Goal: Task Accomplishment & Management: Complete application form

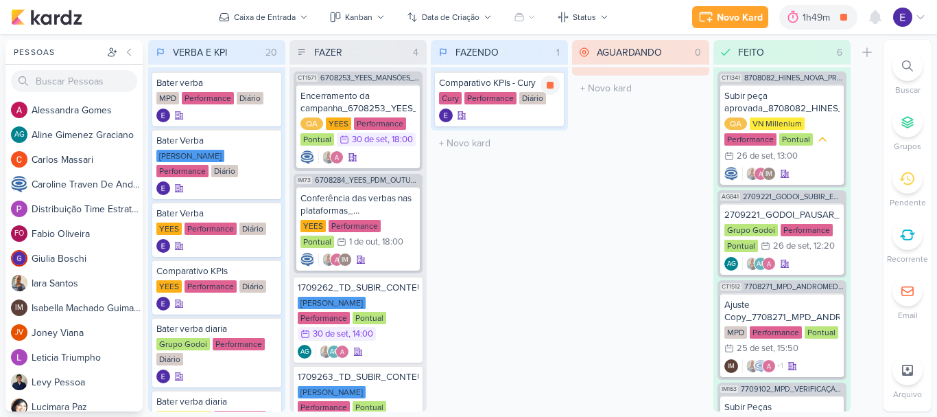
click at [461, 95] on div "Cury" at bounding box center [450, 98] width 23 height 12
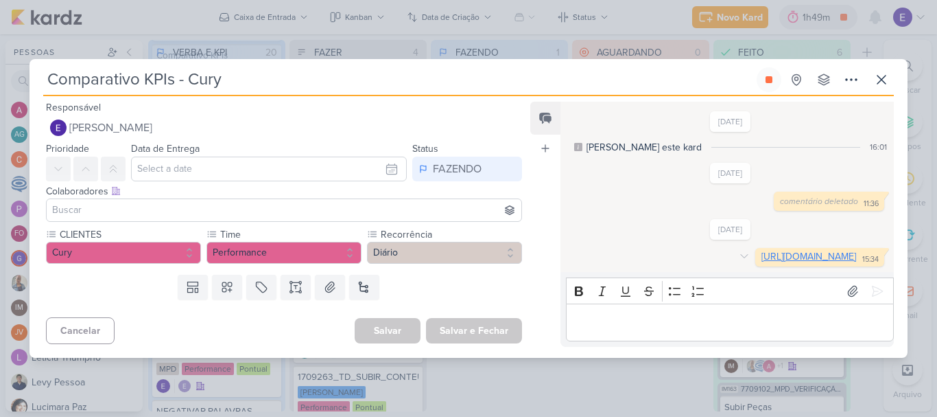
click at [762, 250] on link "[URL][DOMAIN_NAME]" at bounding box center [809, 256] width 95 height 12
click at [771, 76] on icon at bounding box center [769, 79] width 7 height 7
click at [889, 72] on icon at bounding box center [882, 79] width 16 height 16
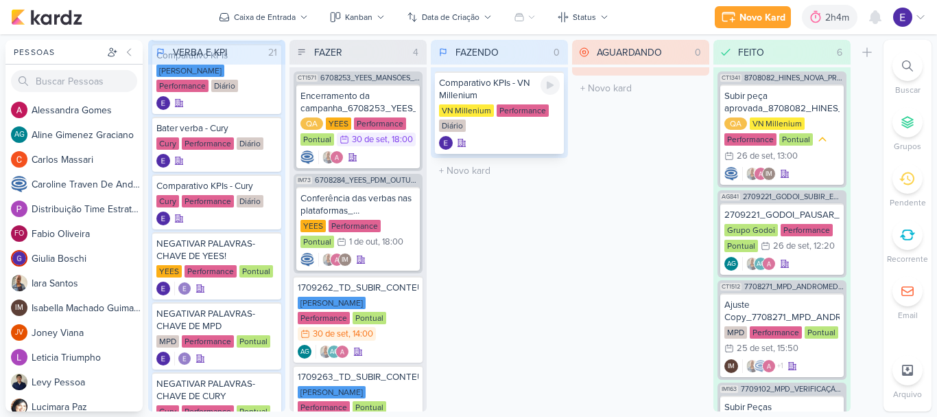
click at [557, 81] on div at bounding box center [550, 84] width 19 height 19
click at [537, 126] on div "VN Millenium Performance Diário" at bounding box center [499, 118] width 121 height 29
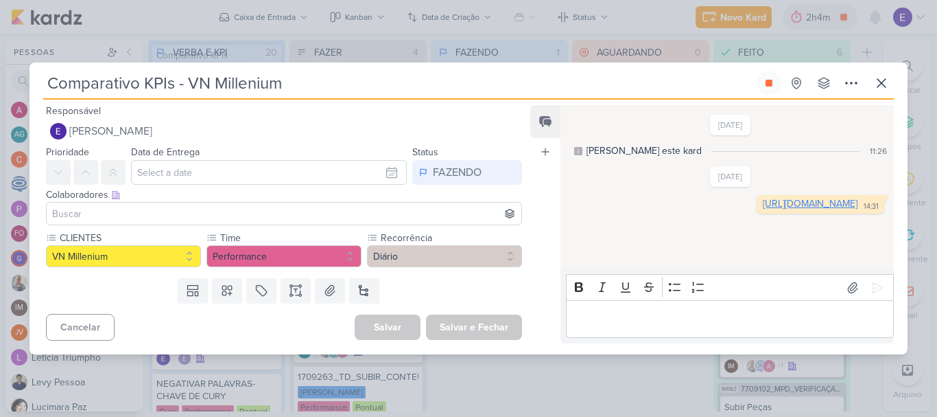
click at [763, 209] on link "[URL][DOMAIN_NAME]" at bounding box center [810, 204] width 95 height 12
click at [774, 80] on icon at bounding box center [769, 83] width 11 height 11
click at [879, 84] on icon at bounding box center [882, 83] width 16 height 16
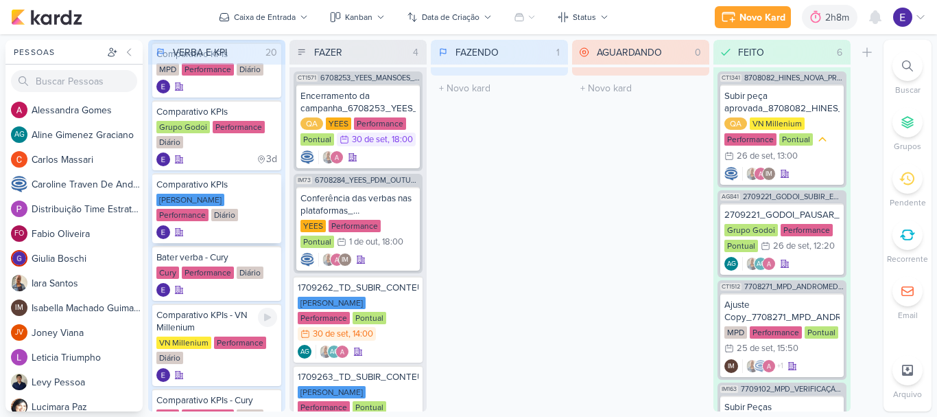
scroll to position [412, 0]
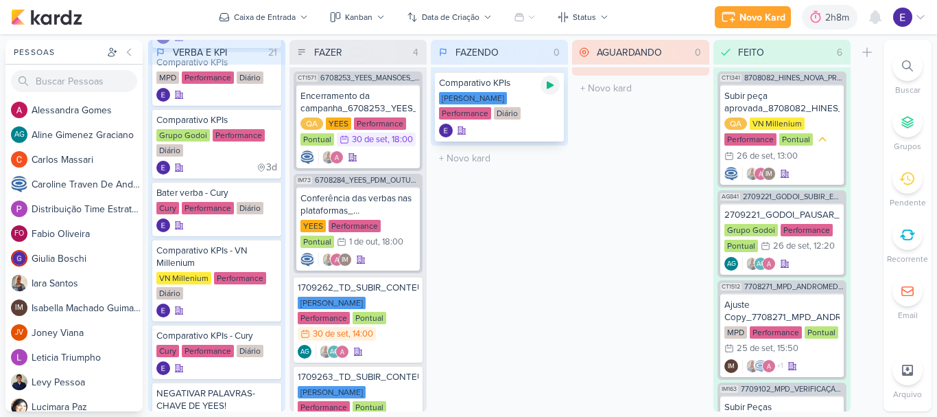
click at [552, 90] on icon at bounding box center [550, 85] width 11 height 11
click at [266, 162] on div "3d" at bounding box center [267, 168] width 21 height 14
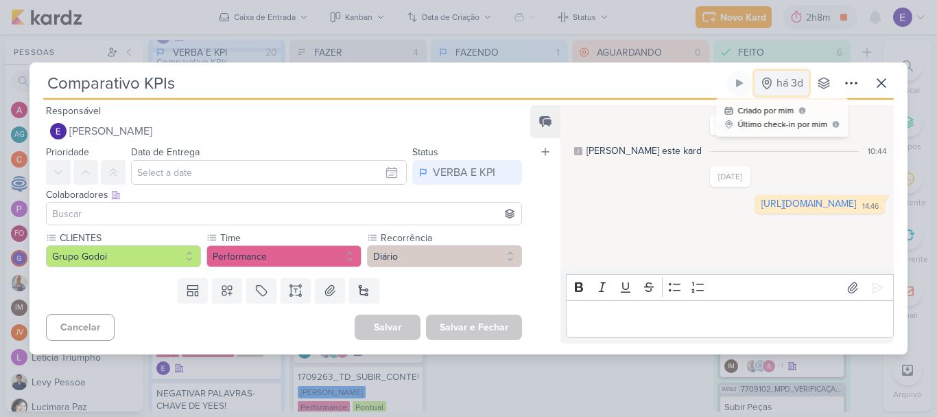
click at [791, 86] on div "há 3d" at bounding box center [790, 83] width 27 height 16
click at [767, 82] on icon at bounding box center [767, 83] width 14 height 14
click at [791, 98] on div "Comparativo KPIs agora Criado por mim Último check-in por mim" at bounding box center [468, 85] width 851 height 29
click at [823, 87] on icon at bounding box center [824, 83] width 11 height 11
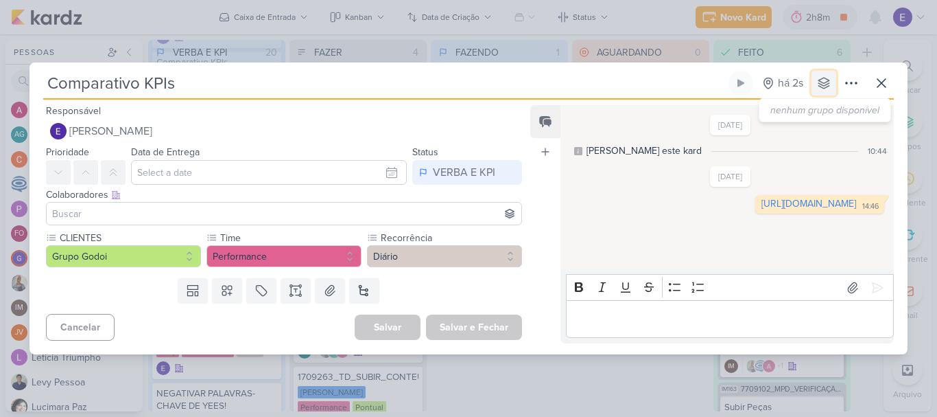
click at [826, 87] on icon at bounding box center [824, 83] width 11 height 11
click at [854, 81] on icon at bounding box center [851, 83] width 16 height 16
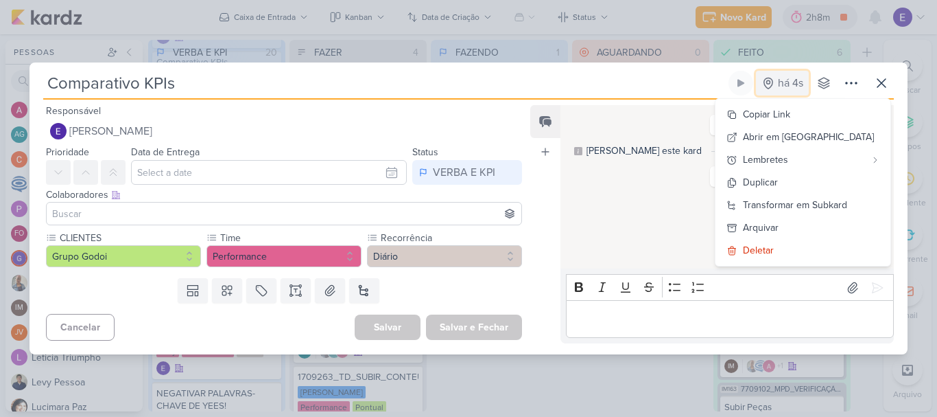
click at [793, 82] on div "há 4s" at bounding box center [790, 83] width 25 height 16
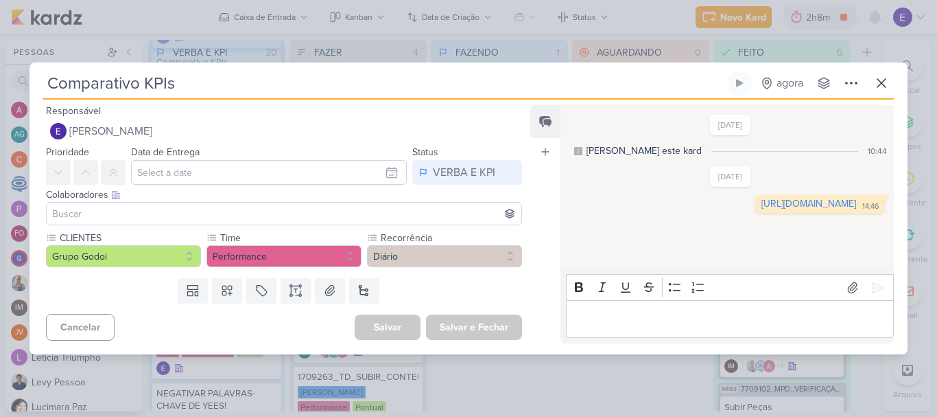
click at [771, 106] on div "[DATE] [PERSON_NAME] este kard 10:44 [DATE] 14:46" at bounding box center [727, 187] width 332 height 162
click at [776, 93] on button "agora" at bounding box center [782, 83] width 54 height 25
click at [782, 113] on div "Criado por mim" at bounding box center [766, 110] width 56 height 12
click at [819, 88] on icon at bounding box center [824, 83] width 14 height 14
click at [802, 84] on div "há 3s" at bounding box center [790, 83] width 25 height 16
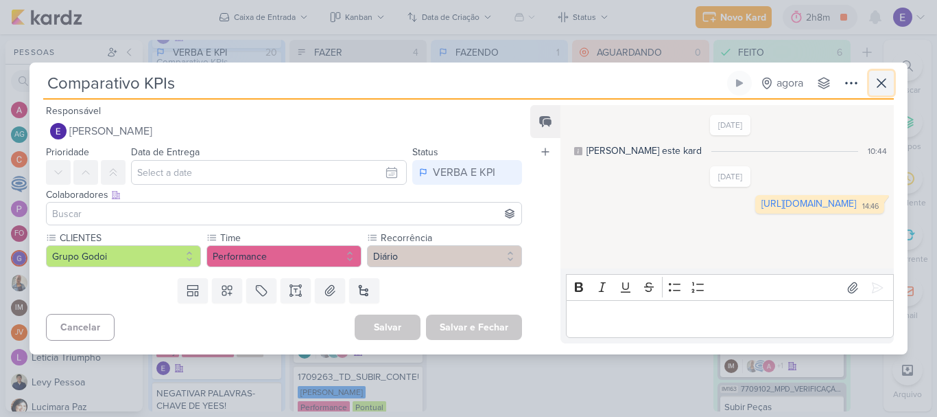
click at [880, 83] on icon at bounding box center [882, 83] width 16 height 16
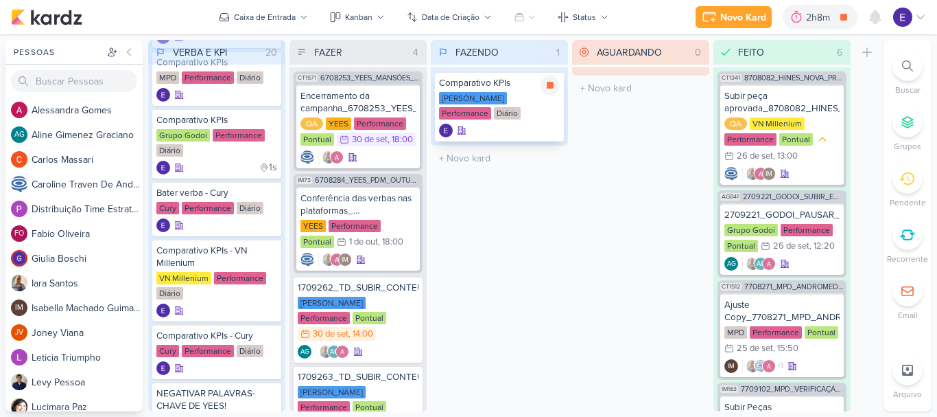
click at [535, 119] on div "[PERSON_NAME] Performance Diário" at bounding box center [499, 106] width 121 height 29
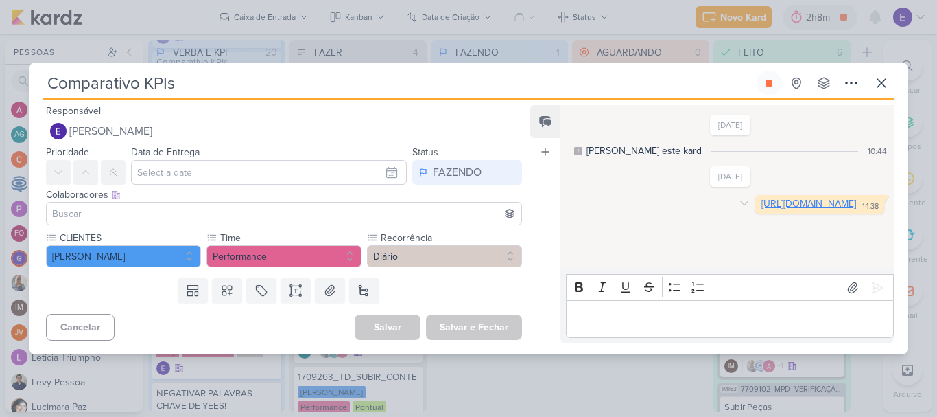
click at [762, 209] on link "[URL][DOMAIN_NAME]" at bounding box center [809, 204] width 95 height 12
click at [762, 76] on button at bounding box center [769, 83] width 25 height 25
click at [891, 87] on button at bounding box center [881, 83] width 25 height 25
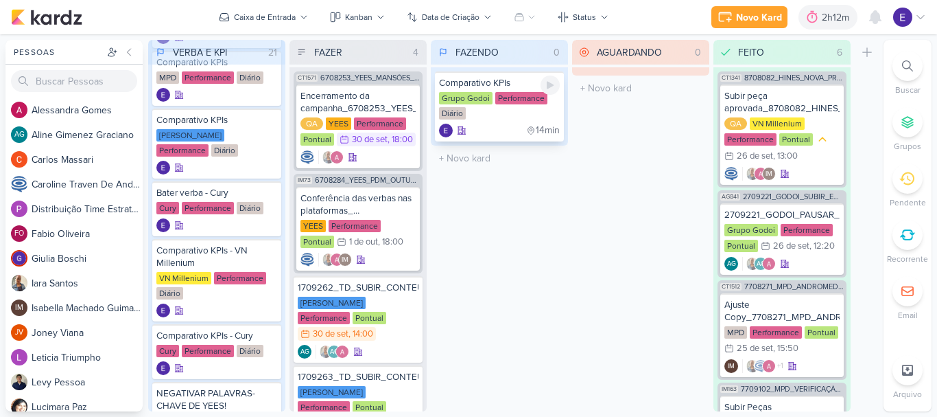
click at [546, 95] on div "Performance" at bounding box center [521, 98] width 52 height 12
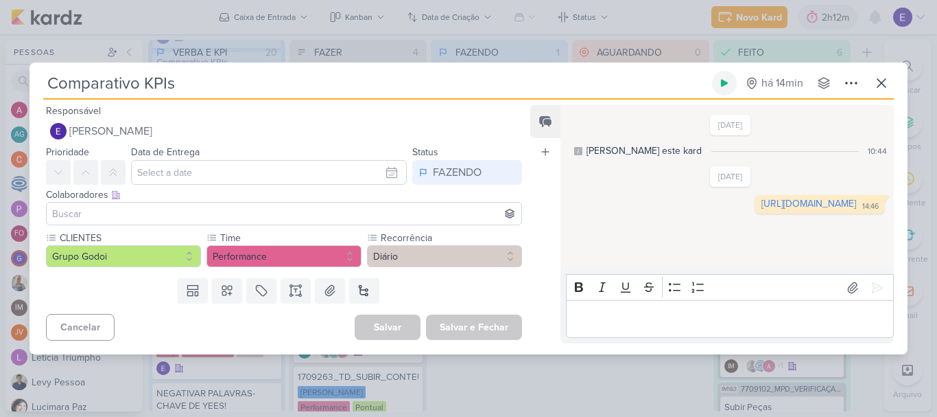
click at [727, 83] on icon at bounding box center [724, 84] width 7 height 8
click at [100, 327] on button "Cancelar" at bounding box center [80, 327] width 69 height 27
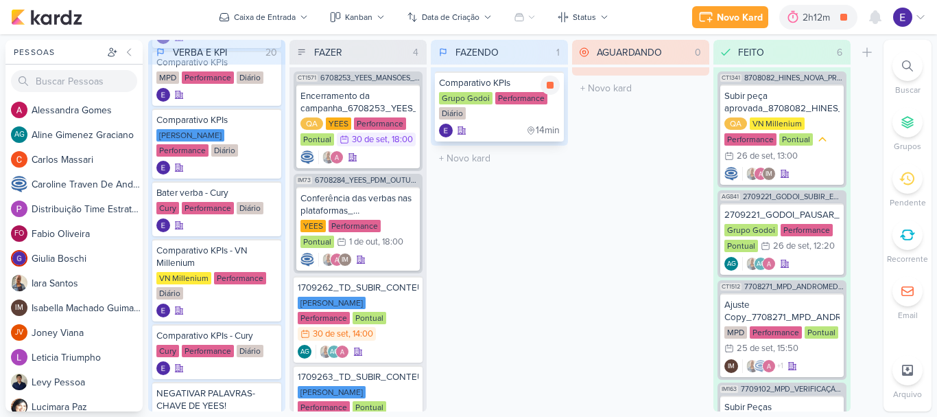
click at [498, 128] on div "14min" at bounding box center [499, 131] width 121 height 14
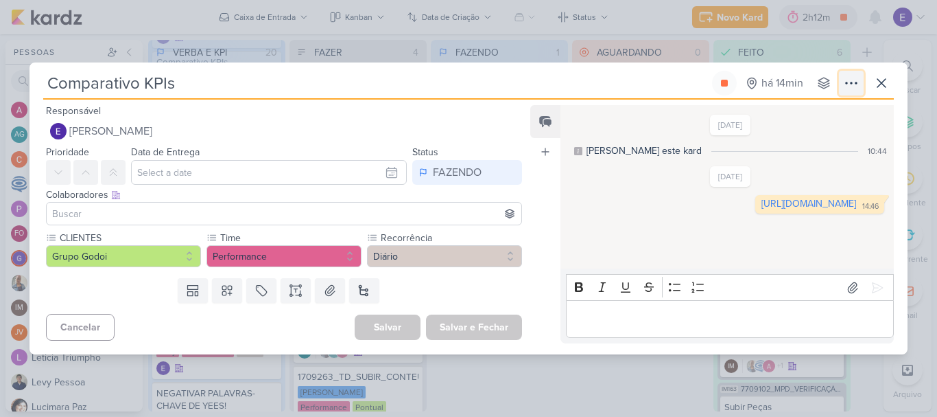
click at [850, 91] on button at bounding box center [851, 83] width 25 height 25
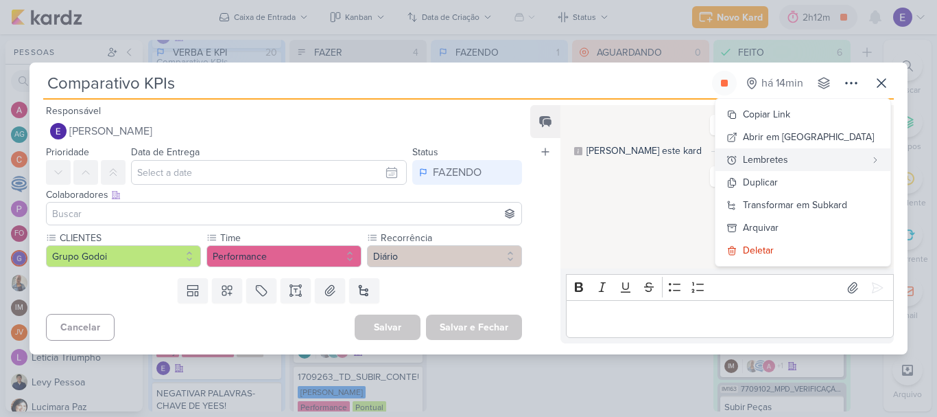
click at [812, 164] on div "Lembretes" at bounding box center [804, 159] width 123 height 14
click at [841, 159] on div "Lembretes" at bounding box center [804, 159] width 123 height 14
click at [885, 86] on icon at bounding box center [882, 83] width 8 height 8
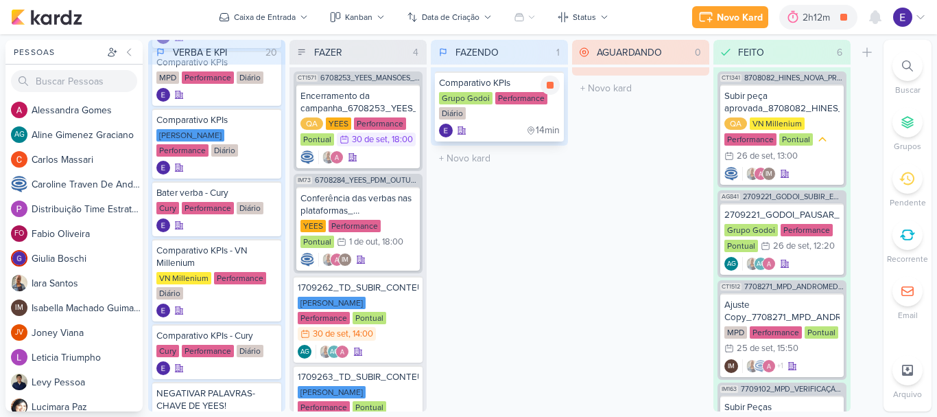
click at [503, 117] on div "Grupo Godoi Performance Diário" at bounding box center [499, 106] width 121 height 29
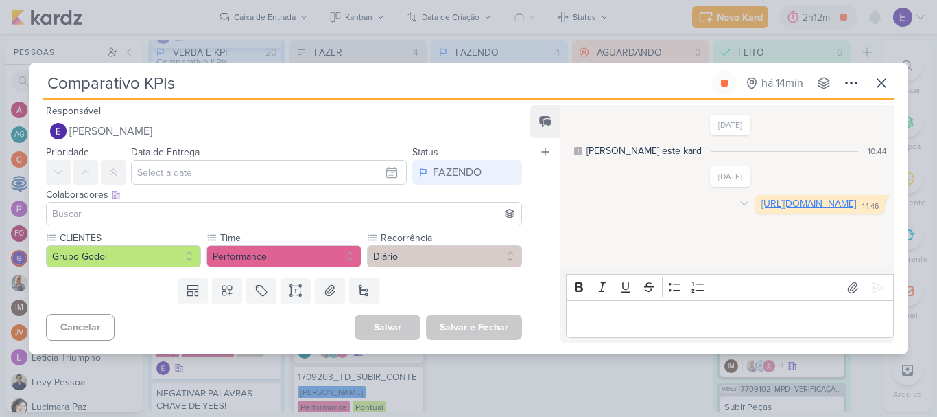
click at [762, 209] on link "[URL][DOMAIN_NAME]" at bounding box center [809, 204] width 95 height 12
click at [727, 84] on icon at bounding box center [724, 83] width 7 height 7
click at [869, 86] on button at bounding box center [881, 83] width 25 height 25
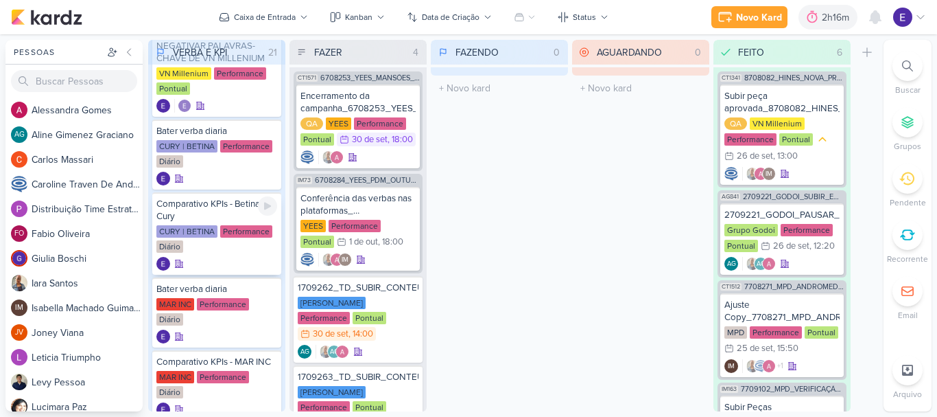
scroll to position [1033, 0]
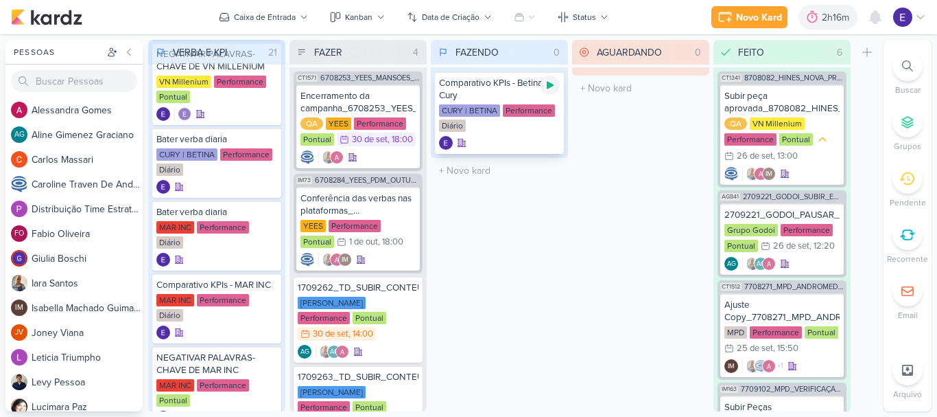
click at [546, 86] on icon at bounding box center [550, 85] width 11 height 11
click at [509, 144] on div at bounding box center [499, 143] width 121 height 14
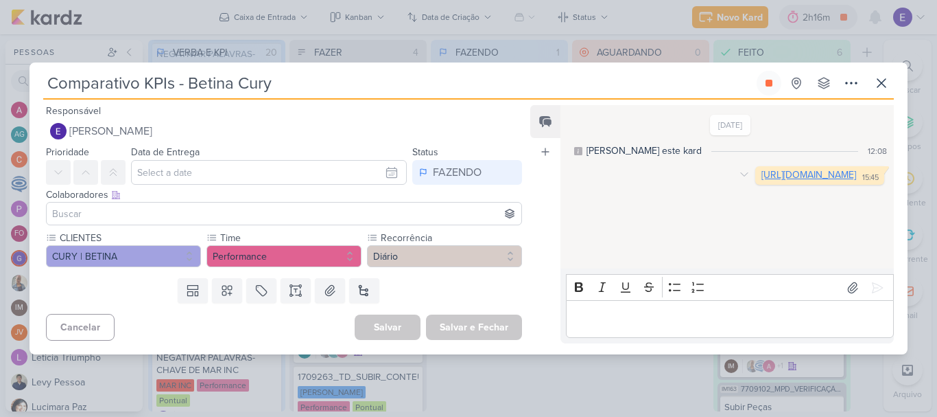
click at [762, 176] on link "[URL][DOMAIN_NAME]" at bounding box center [809, 175] width 95 height 12
click at [778, 84] on button at bounding box center [769, 83] width 25 height 25
click at [874, 88] on icon at bounding box center [882, 83] width 16 height 16
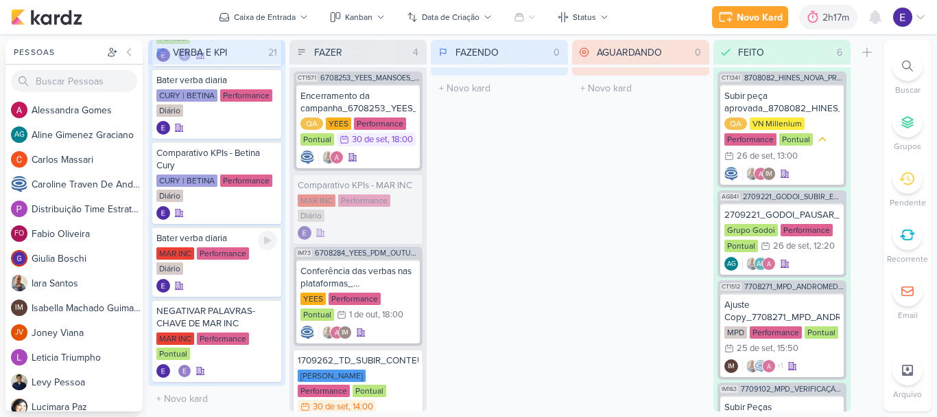
scroll to position [1098, 0]
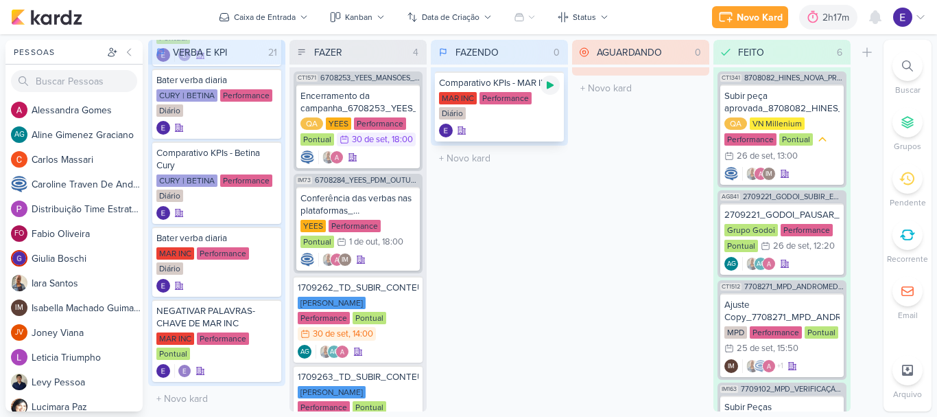
click at [556, 90] on div at bounding box center [550, 84] width 19 height 19
click at [540, 121] on div "Comparativo KPIs - MAR INC MAR INC Performance Diário" at bounding box center [499, 106] width 129 height 70
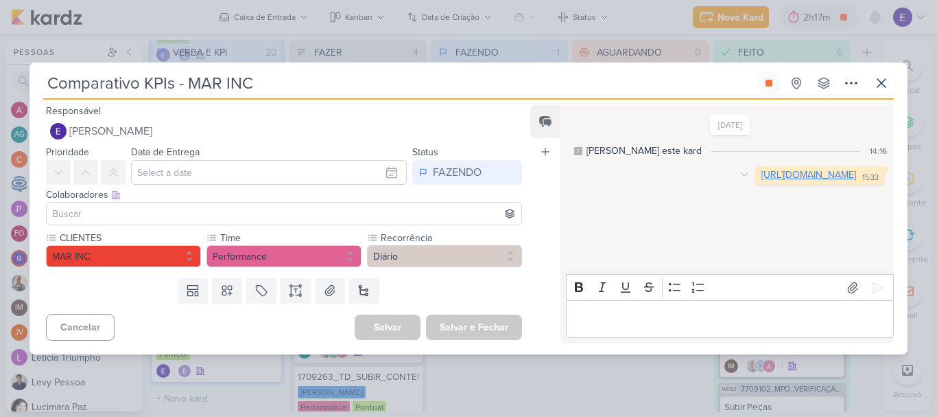
click at [762, 170] on link "[URL][DOMAIN_NAME]" at bounding box center [809, 175] width 95 height 12
click at [762, 85] on button at bounding box center [769, 83] width 25 height 25
click at [876, 81] on icon at bounding box center [882, 83] width 16 height 16
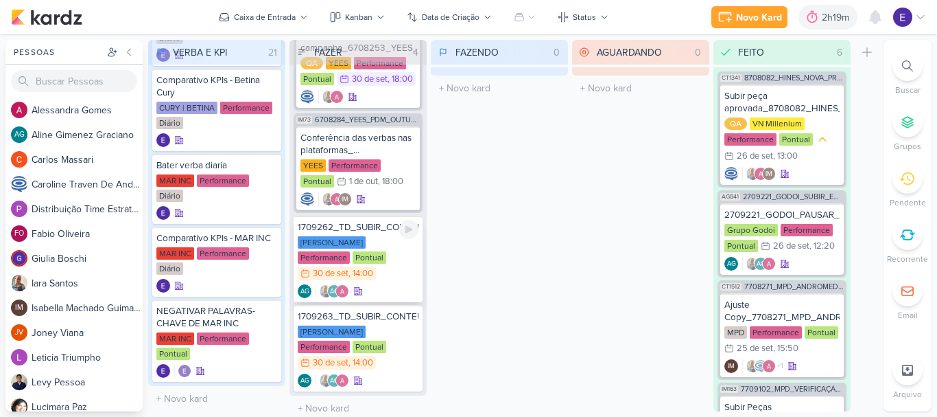
scroll to position [0, 0]
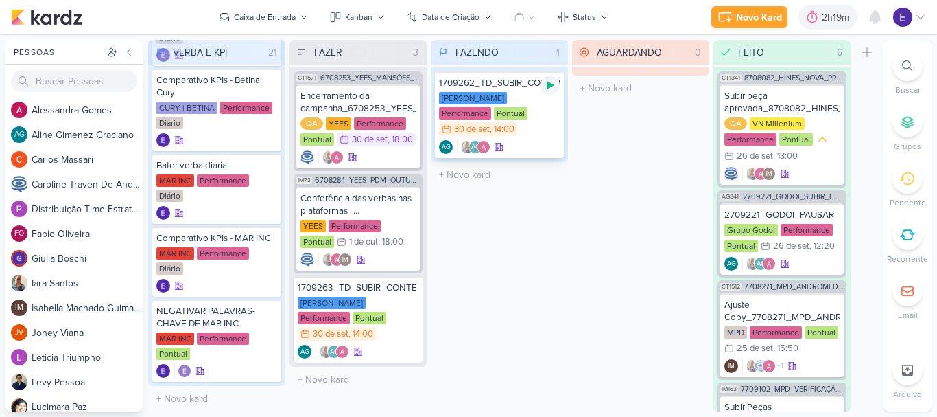
click at [551, 89] on icon at bounding box center [550, 85] width 11 height 11
click at [515, 125] on div ", 14:00" at bounding box center [502, 129] width 25 height 9
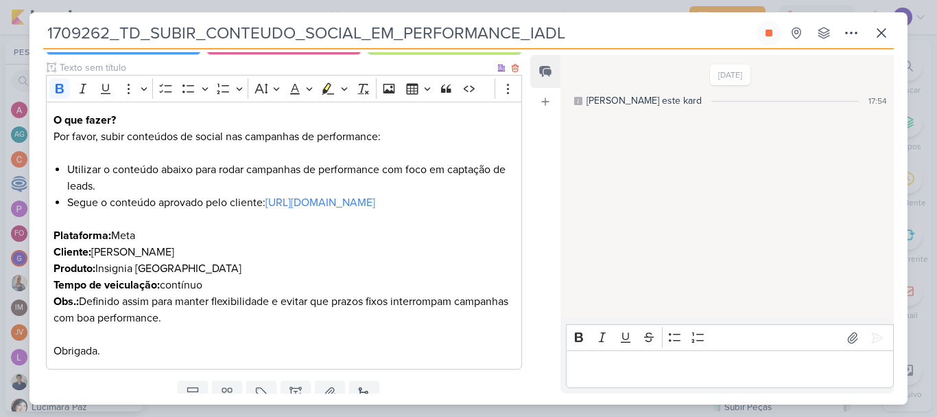
scroll to position [93, 0]
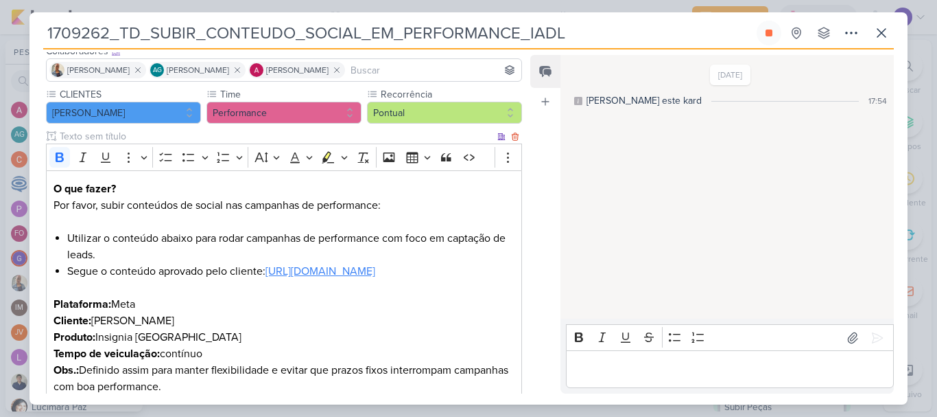
click at [375, 267] on link "[URL][DOMAIN_NAME]" at bounding box center [321, 271] width 110 height 14
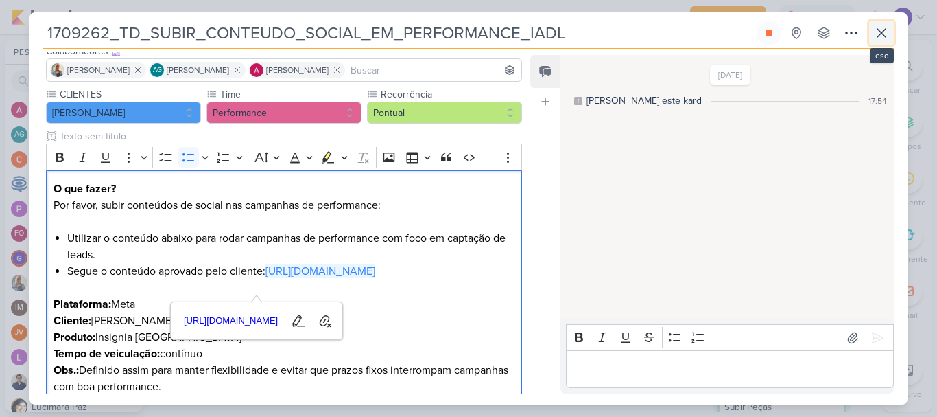
click at [870, 32] on button at bounding box center [881, 33] width 25 height 25
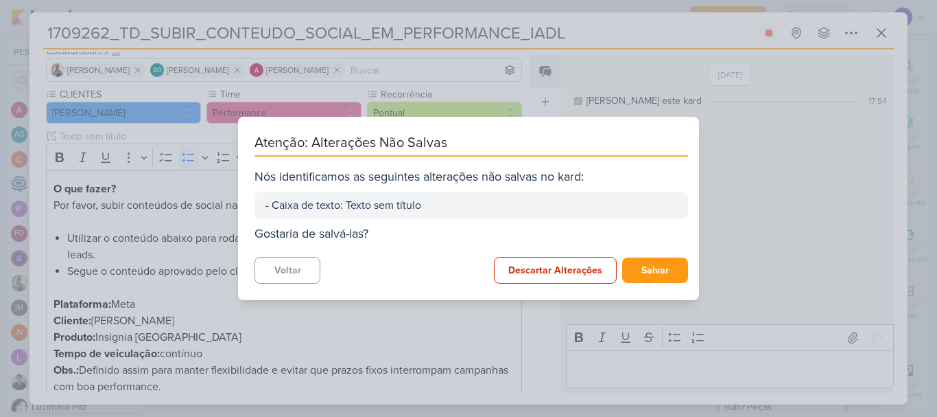
click at [701, 225] on div "Atenção: Alterações Não [PERSON_NAME] Nós identificamos as seguintes alterações…" at bounding box center [468, 208] width 937 height 417
click at [660, 262] on button "Salvar" at bounding box center [655, 269] width 66 height 25
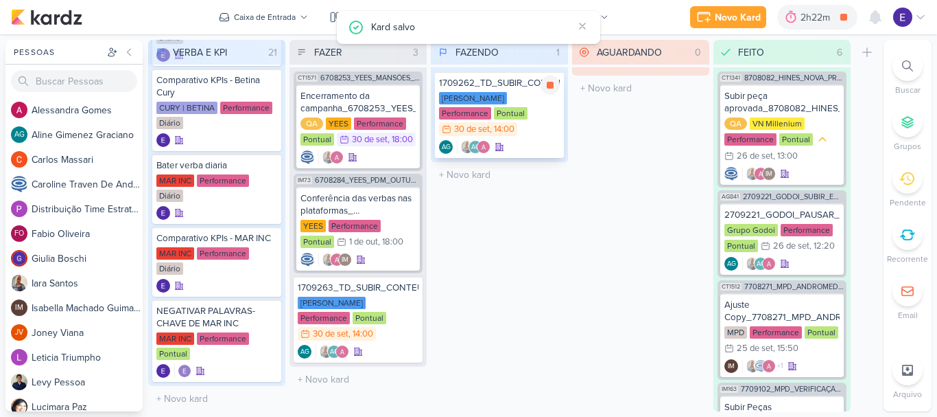
click at [517, 122] on div "30/9 30 de set , 14:00" at bounding box center [478, 129] width 78 height 14
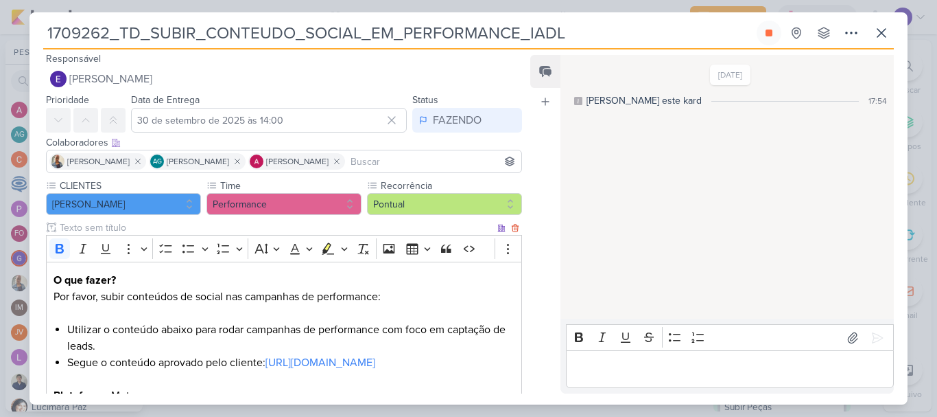
scroll to position [0, 0]
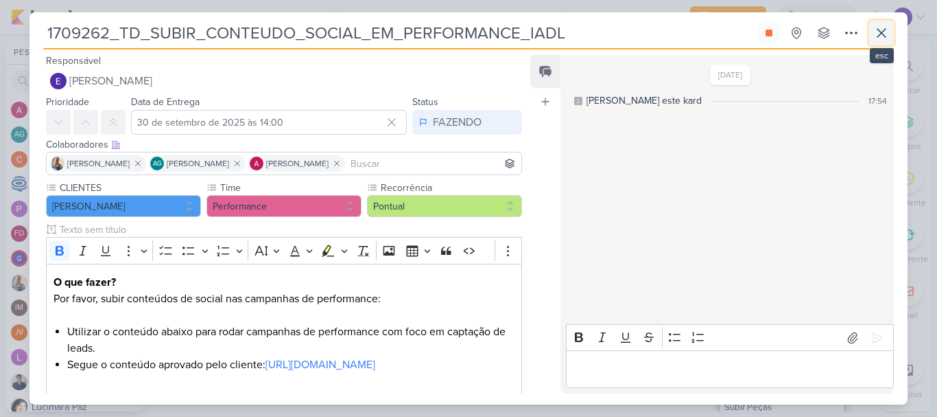
click at [878, 23] on button at bounding box center [881, 33] width 25 height 25
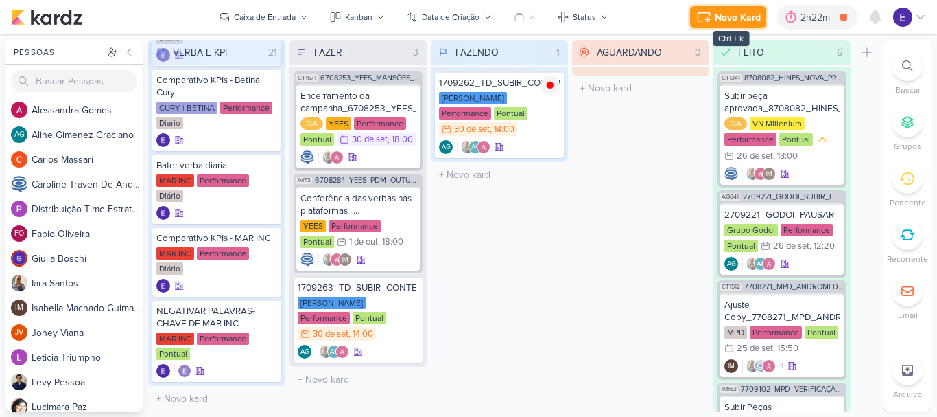
click at [736, 24] on div "Novo Kard" at bounding box center [738, 17] width 46 height 14
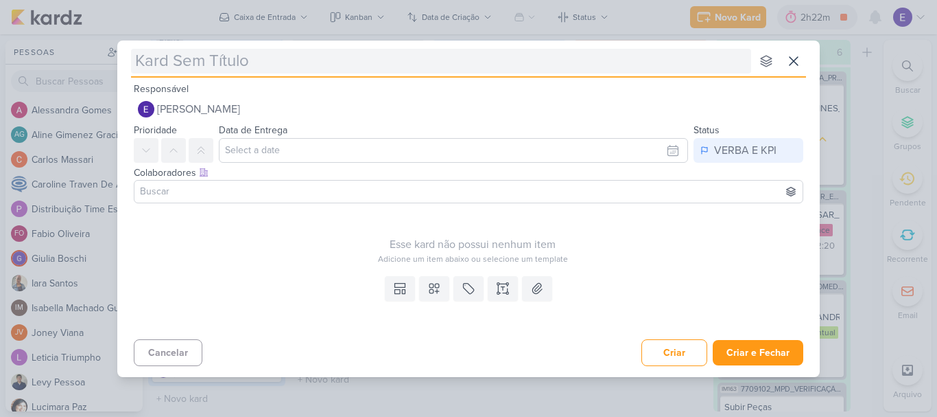
click at [379, 58] on input "text" at bounding box center [441, 61] width 620 height 25
type input "Conteduo"
type input "Conte"
type input "Conteudo"
type input "Conteúdo"
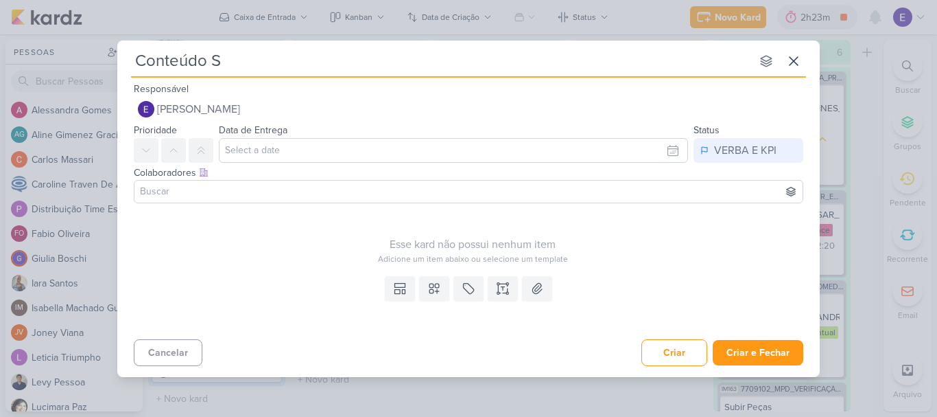
type input "Conteúdo SO"
type input "Conteúdo SOCIAL"
type input "Conteúdo SOCIAL PLANILHA"
click at [386, 203] on div "Colaboradores Este kard pode ser visível a usuários da sua organização Este kar…" at bounding box center [468, 186] width 703 height 46
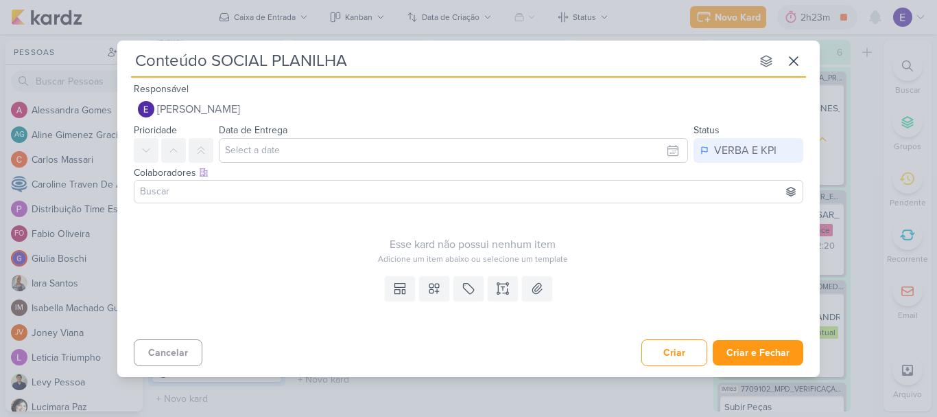
click at [362, 196] on input at bounding box center [468, 191] width 663 height 16
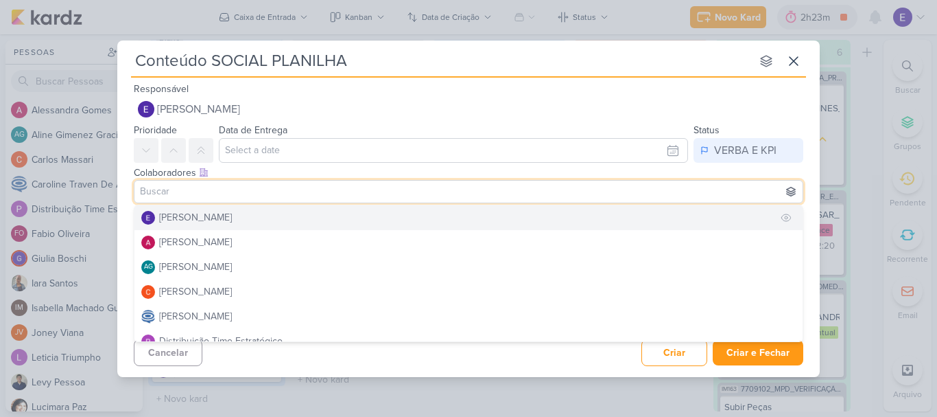
click at [281, 206] on button "[PERSON_NAME]" at bounding box center [469, 217] width 668 height 25
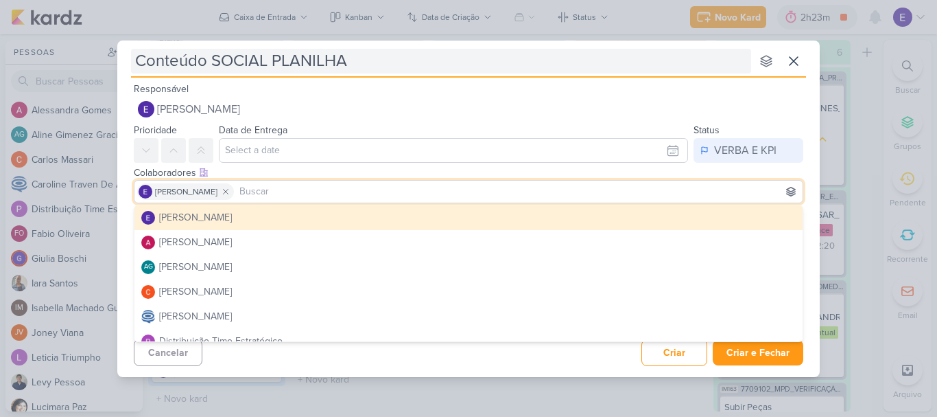
click at [423, 69] on input "Conteúdo SOCIAL PLANILHA" at bounding box center [441, 61] width 620 height 25
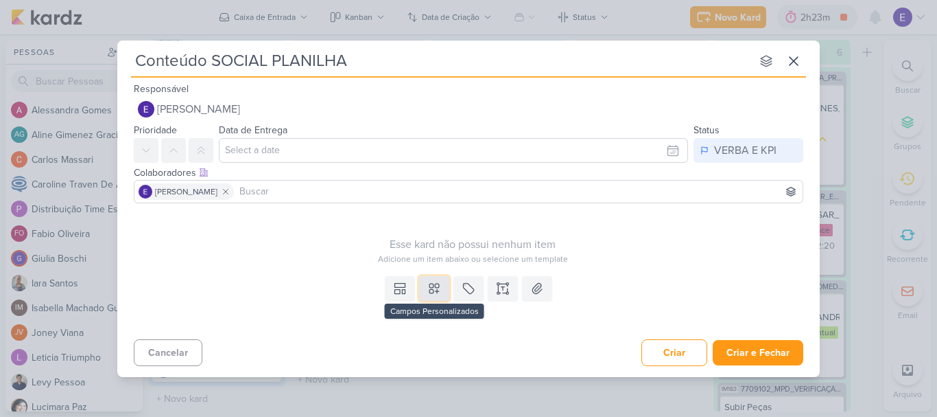
click at [421, 284] on button at bounding box center [434, 288] width 30 height 25
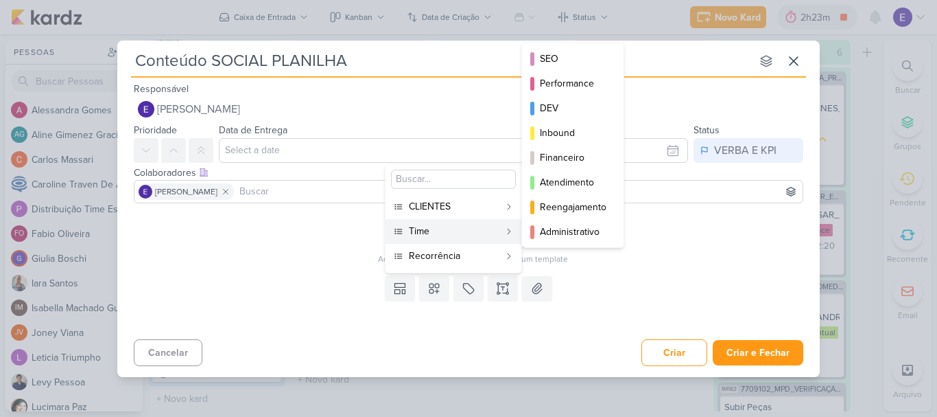
click at [431, 238] on button "Time" at bounding box center [454, 231] width 136 height 25
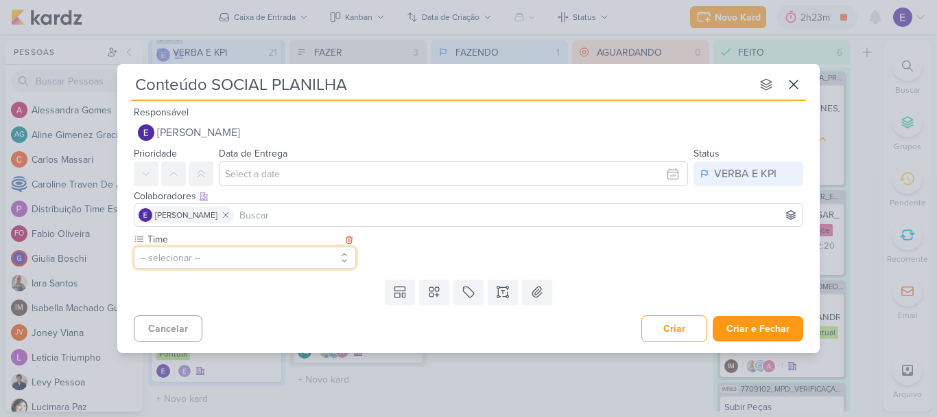
click at [267, 266] on button "-- selecionar --" at bounding box center [245, 257] width 222 height 22
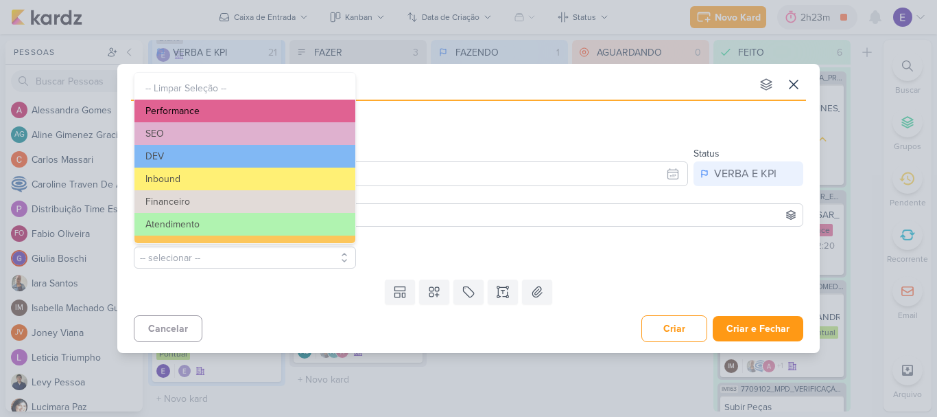
click at [237, 113] on button "Performance" at bounding box center [245, 111] width 221 height 23
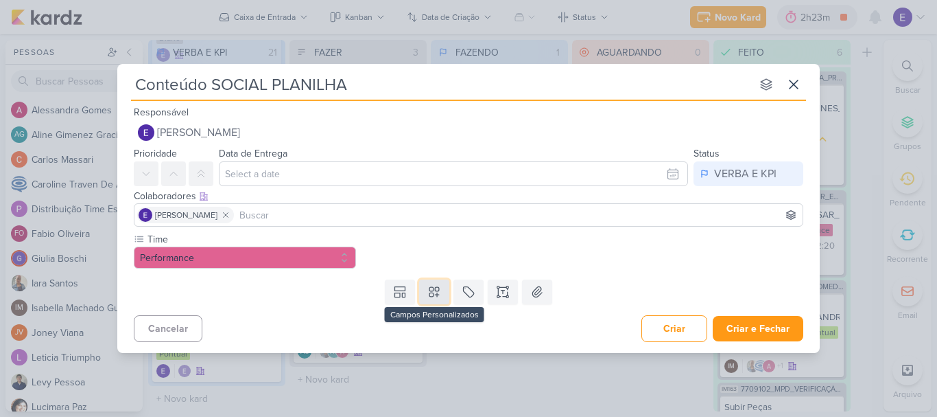
click at [430, 285] on icon at bounding box center [435, 292] width 14 height 14
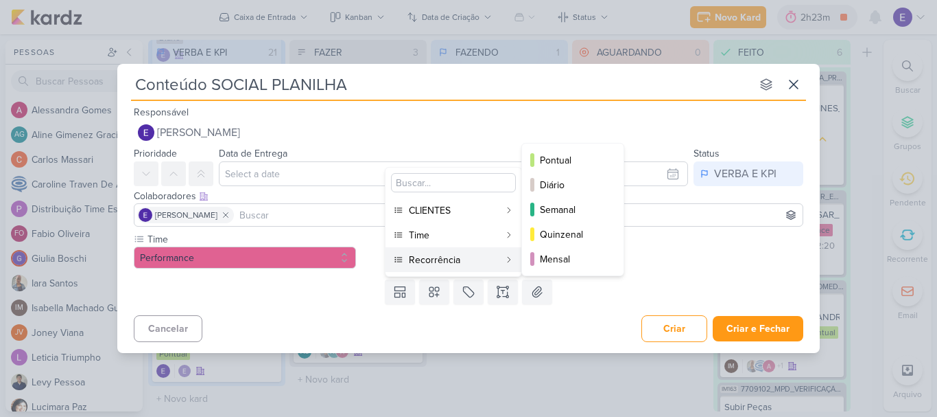
click at [436, 264] on div "Recorrência" at bounding box center [454, 260] width 91 height 14
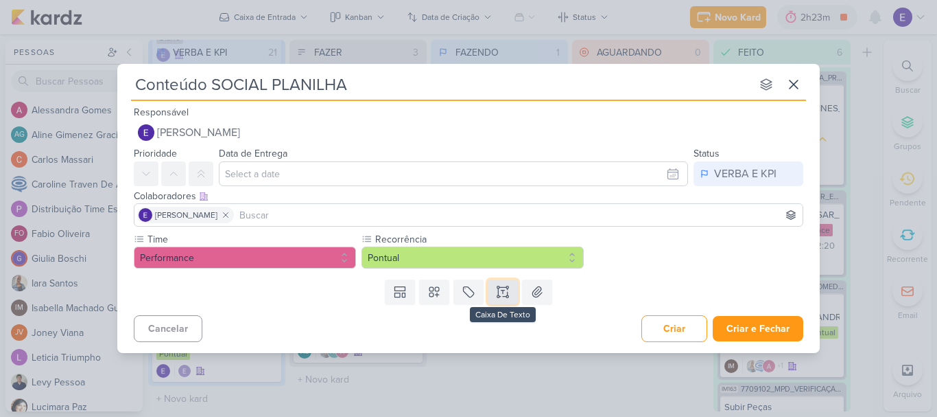
click at [502, 295] on icon at bounding box center [503, 292] width 14 height 14
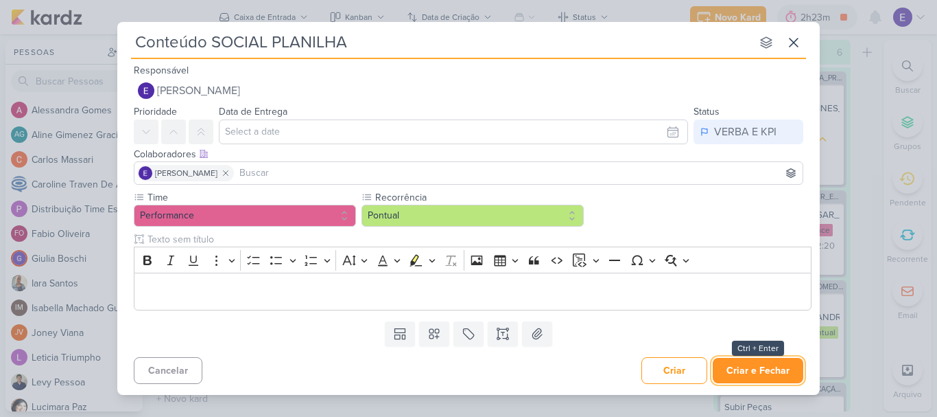
click at [753, 358] on button "Criar e Fechar" at bounding box center [758, 370] width 91 height 25
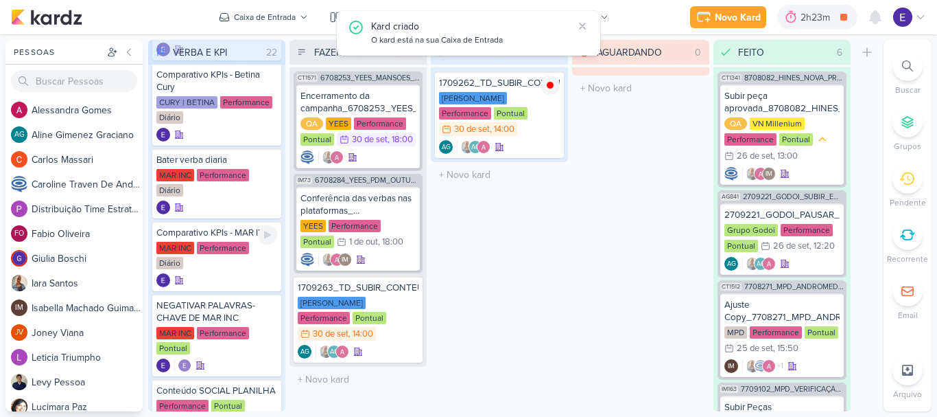
scroll to position [1228, 0]
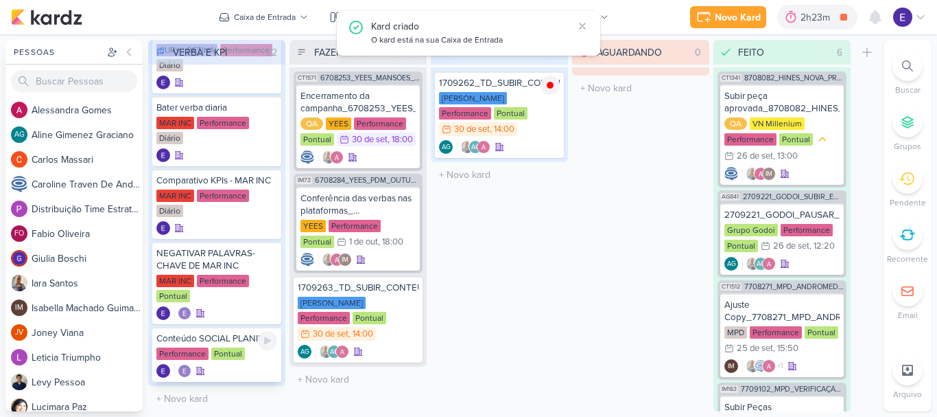
click at [248, 348] on div "Performance Pontual" at bounding box center [216, 354] width 121 height 14
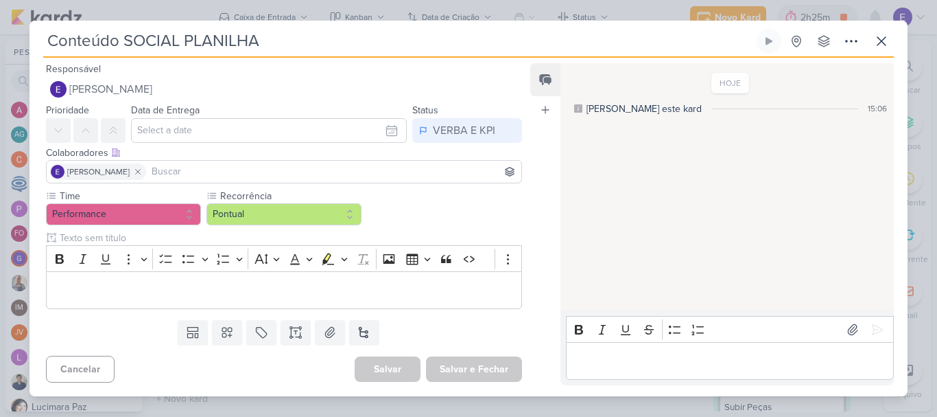
click at [656, 353] on p "Editor editing area: main" at bounding box center [730, 361] width 314 height 16
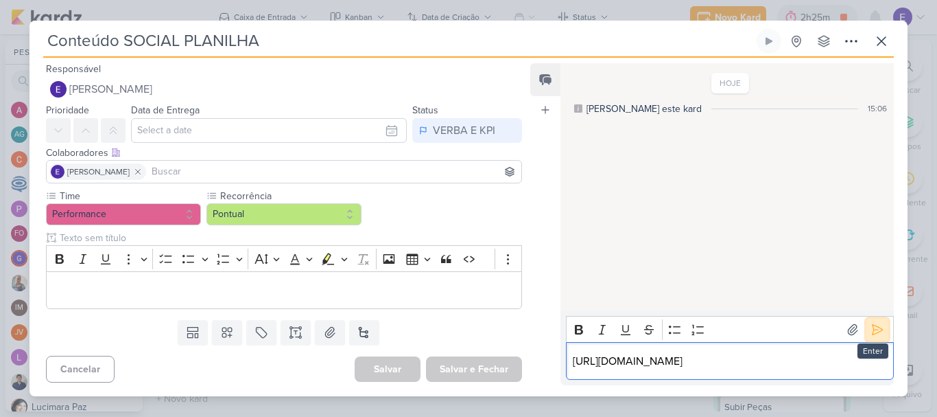
click at [873, 323] on icon at bounding box center [878, 330] width 14 height 14
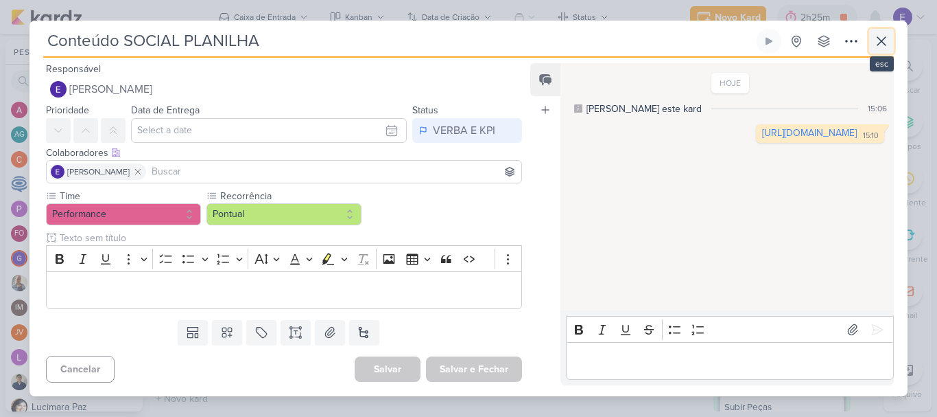
click at [887, 39] on icon at bounding box center [882, 41] width 16 height 16
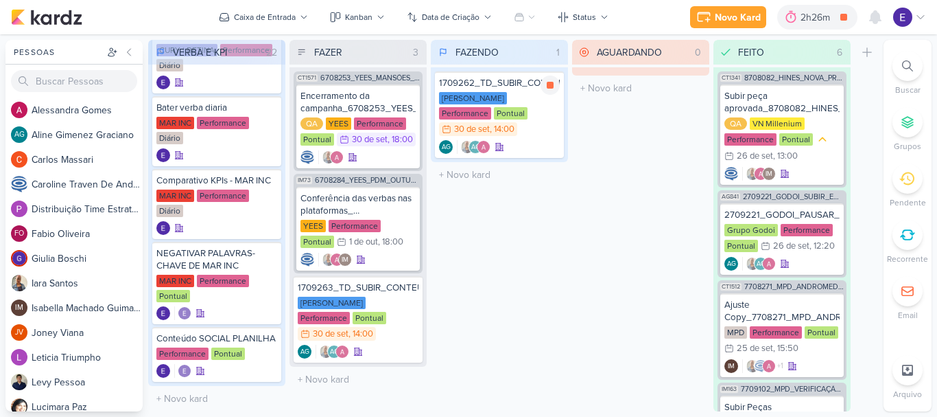
click at [516, 140] on div "AG AG" at bounding box center [499, 147] width 121 height 14
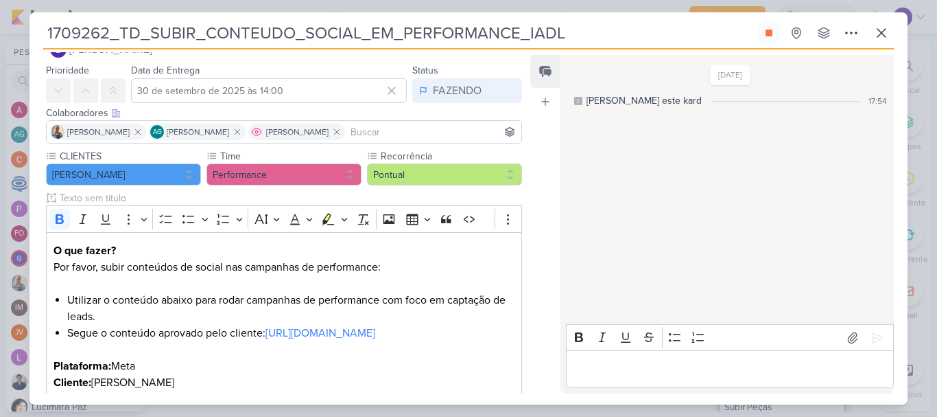
scroll to position [32, 0]
click at [646, 266] on div "[DATE] [PERSON_NAME] este kard 17:54" at bounding box center [727, 187] width 332 height 262
click at [887, 36] on icon at bounding box center [882, 33] width 16 height 16
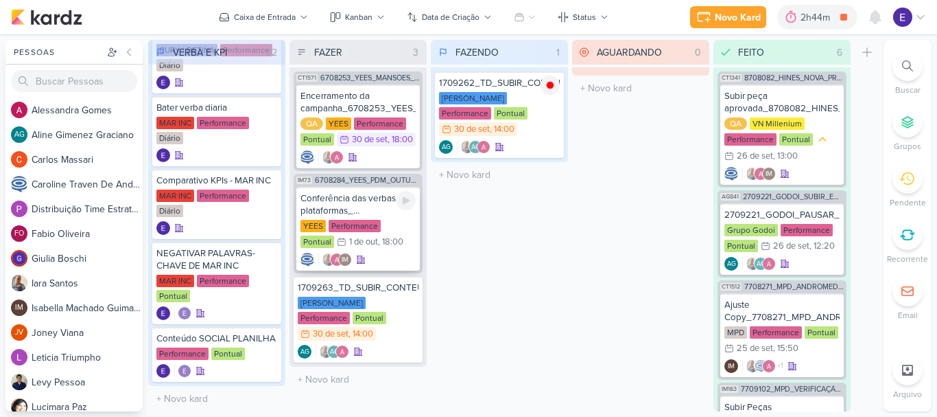
click at [398, 250] on div "YEES Performance Pontual 1/10 1 de out , 18:00" at bounding box center [358, 235] width 115 height 30
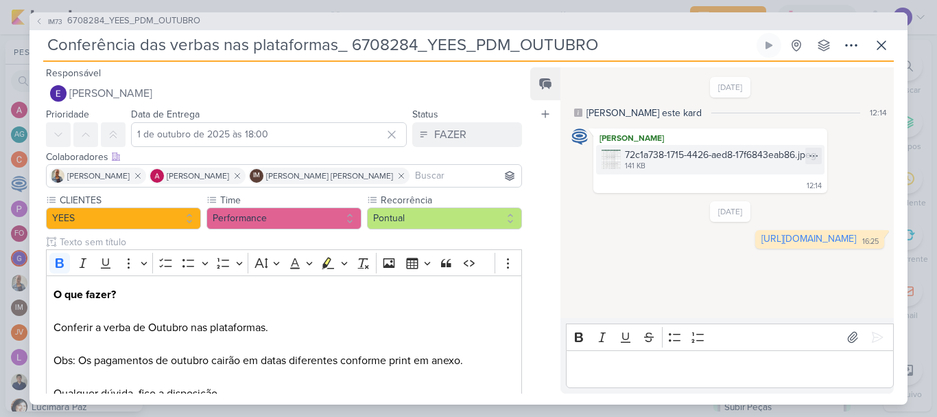
click at [611, 155] on img at bounding box center [611, 159] width 19 height 19
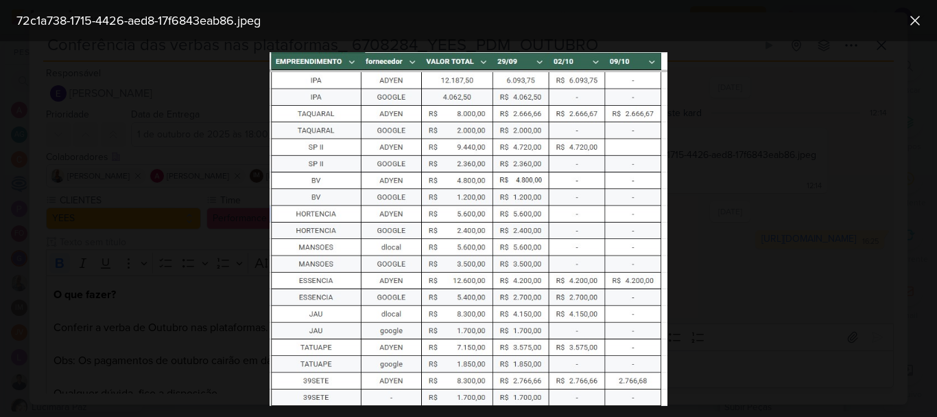
click at [682, 196] on div at bounding box center [468, 228] width 937 height 375
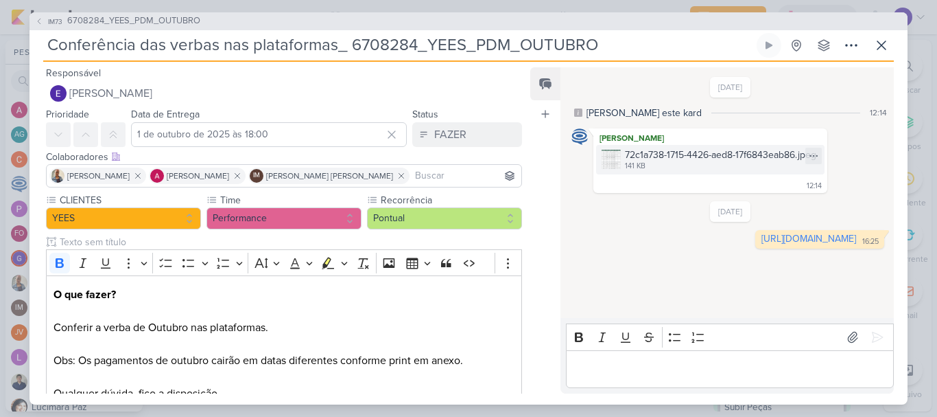
click at [616, 168] on img at bounding box center [611, 159] width 19 height 19
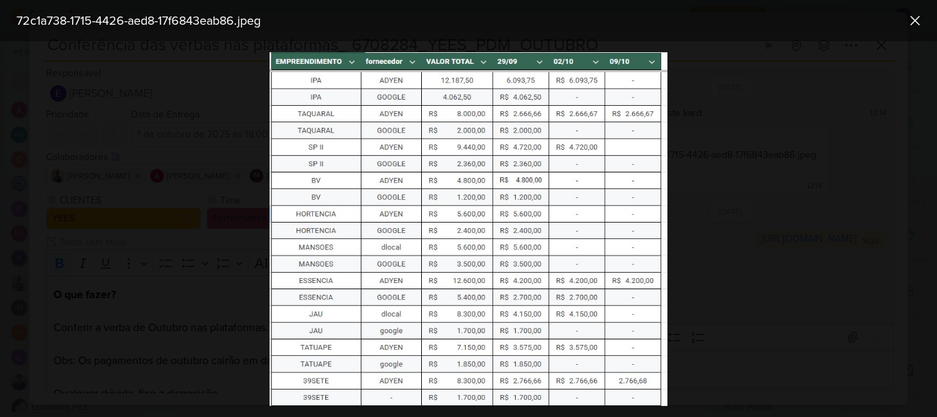
click at [662, 204] on img at bounding box center [469, 228] width 398 height 353
click at [681, 200] on div at bounding box center [468, 228] width 937 height 375
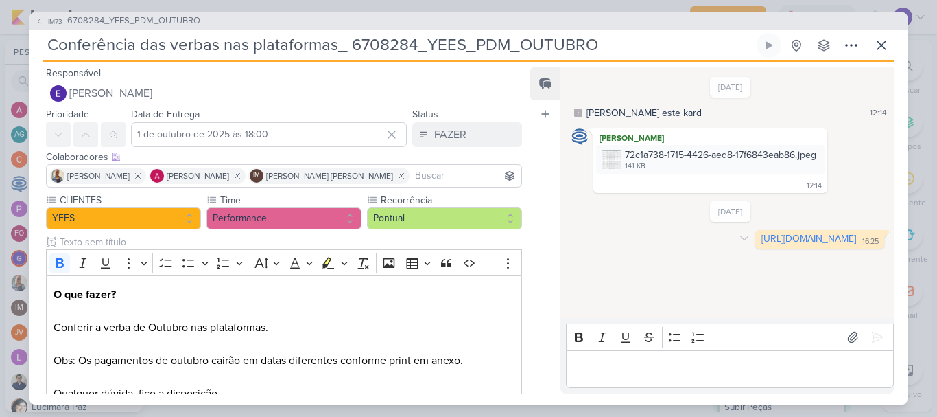
click at [762, 244] on link "[URL][DOMAIN_NAME]" at bounding box center [809, 239] width 95 height 12
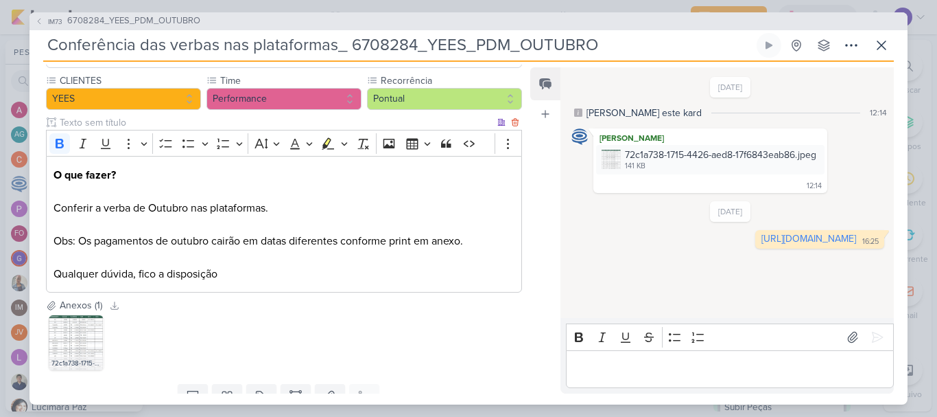
scroll to position [0, 0]
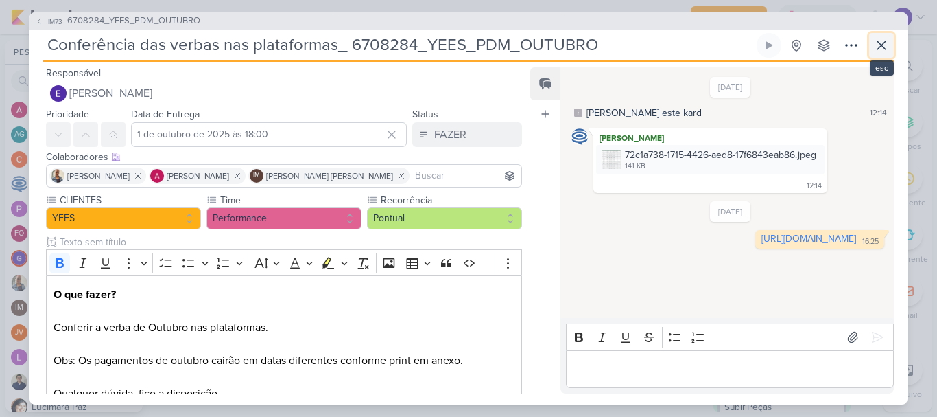
click at [876, 37] on icon at bounding box center [882, 45] width 16 height 16
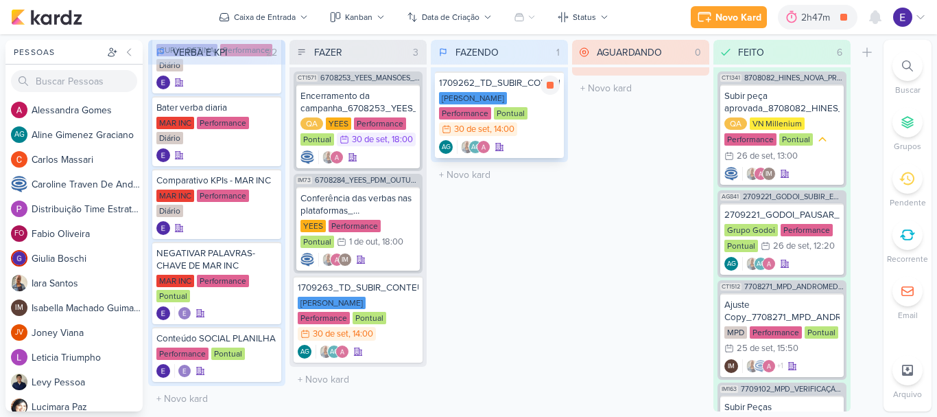
click at [527, 138] on div "1709262_TD_SUBIR_CONTEUDO_SOCIAL_EM_PERFORMANCE_IADL [PERSON_NAME] Performance …" at bounding box center [499, 114] width 129 height 86
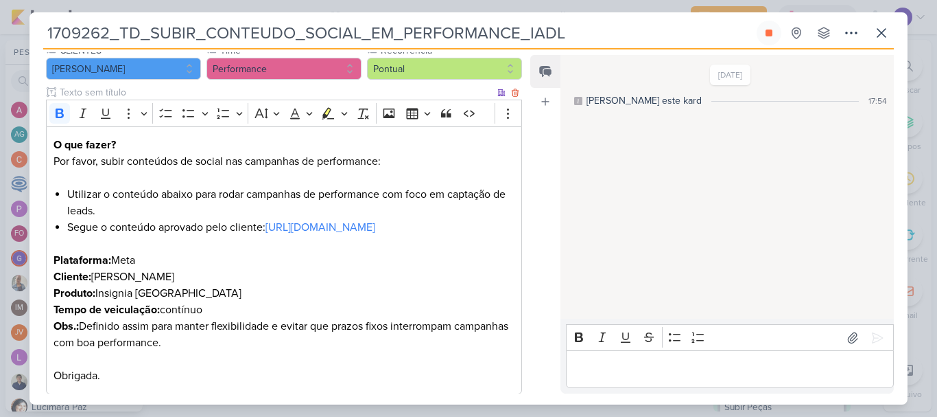
scroll to position [206, 0]
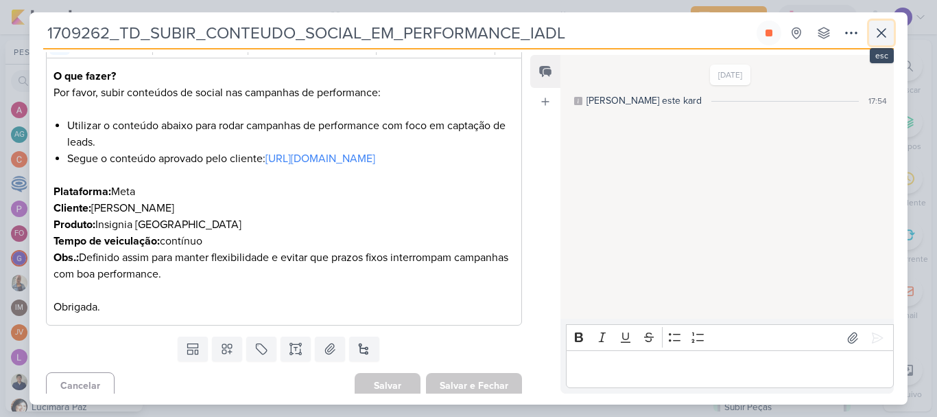
click at [880, 36] on icon at bounding box center [882, 33] width 16 height 16
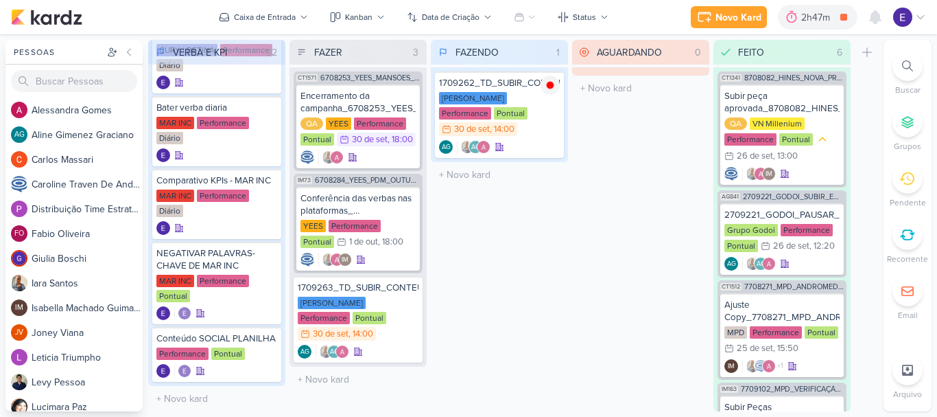
click at [662, 266] on div "AGUARDANDO 0 Mover Para Esquerda Mover Para Direita [GEOGRAPHIC_DATA] O título …" at bounding box center [640, 225] width 137 height 371
click at [518, 140] on div "AG AG" at bounding box center [499, 147] width 121 height 14
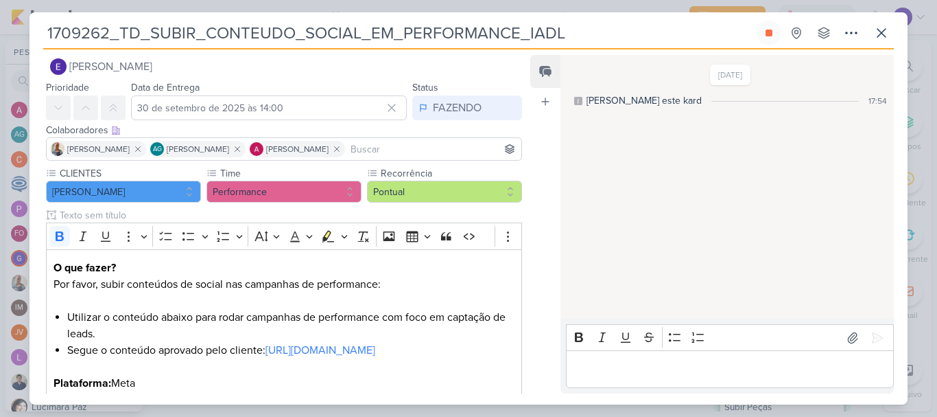
scroll to position [0, 0]
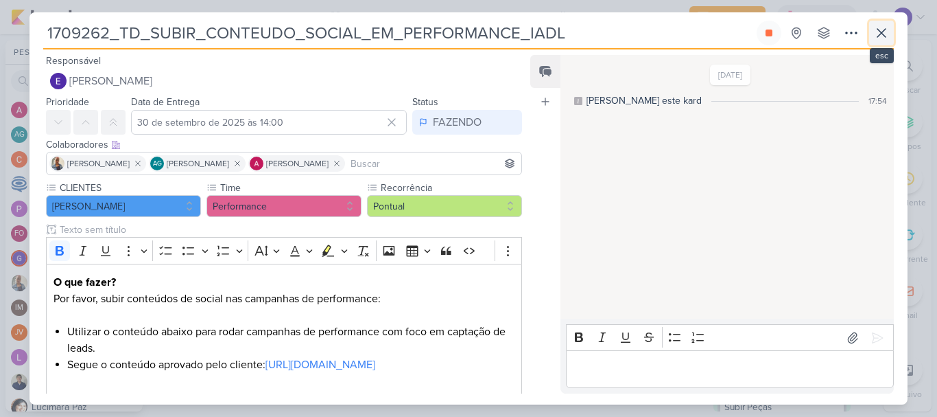
click at [891, 37] on button at bounding box center [881, 33] width 25 height 25
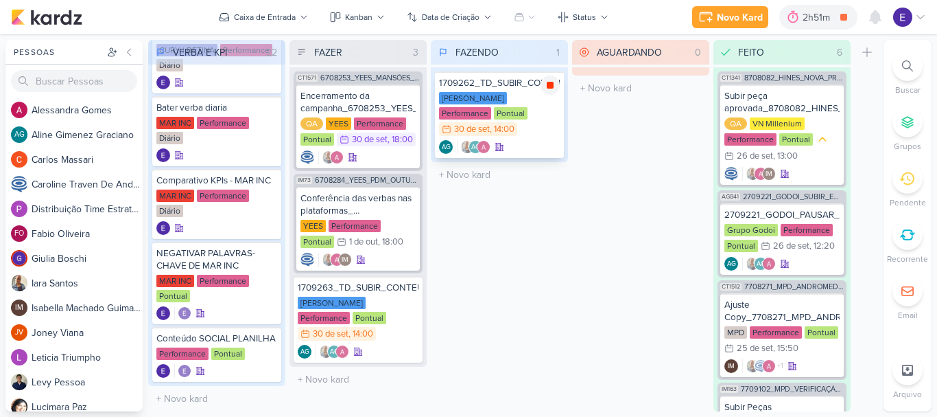
click at [551, 86] on icon at bounding box center [550, 85] width 7 height 7
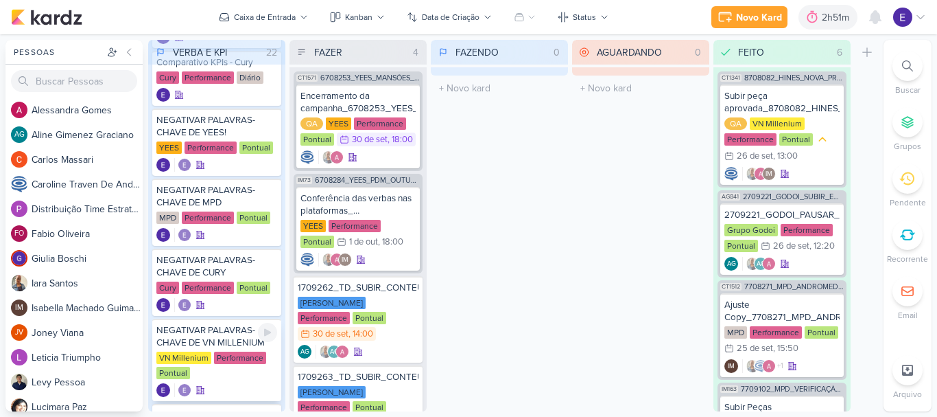
scroll to position [679, 0]
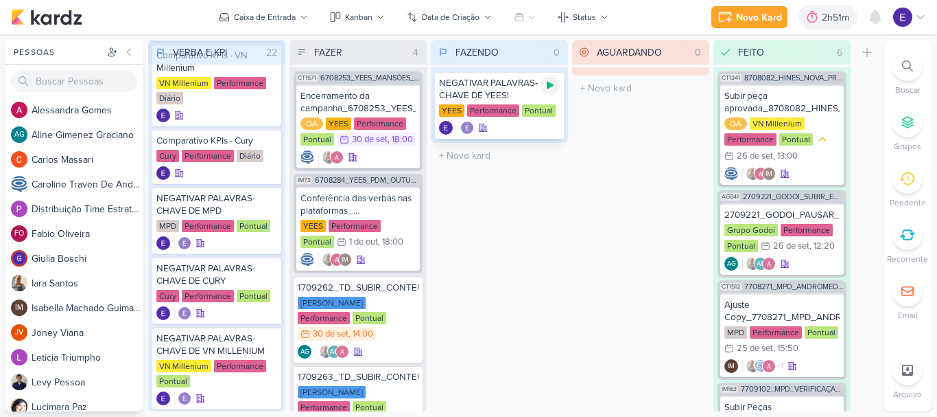
click at [550, 82] on icon at bounding box center [550, 85] width 11 height 11
click at [541, 215] on div "FAZENDO 1 Mover Para Esquerda Mover Para Direita [GEOGRAPHIC_DATA] NEGATIVAR PA…" at bounding box center [499, 225] width 137 height 371
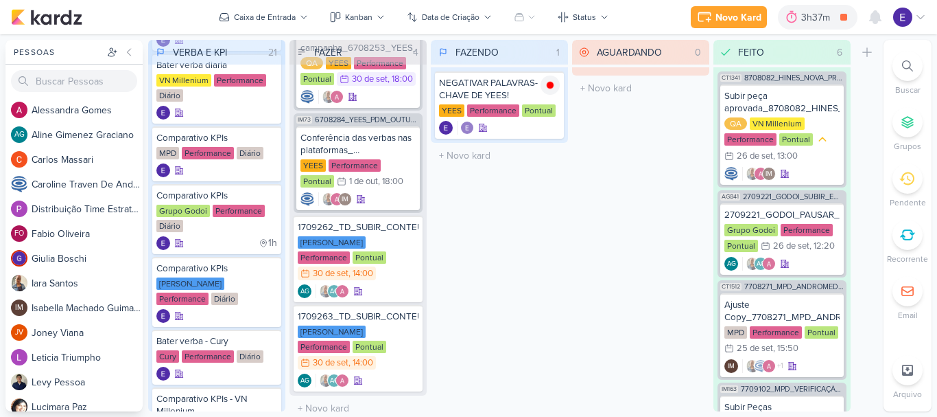
scroll to position [335, 0]
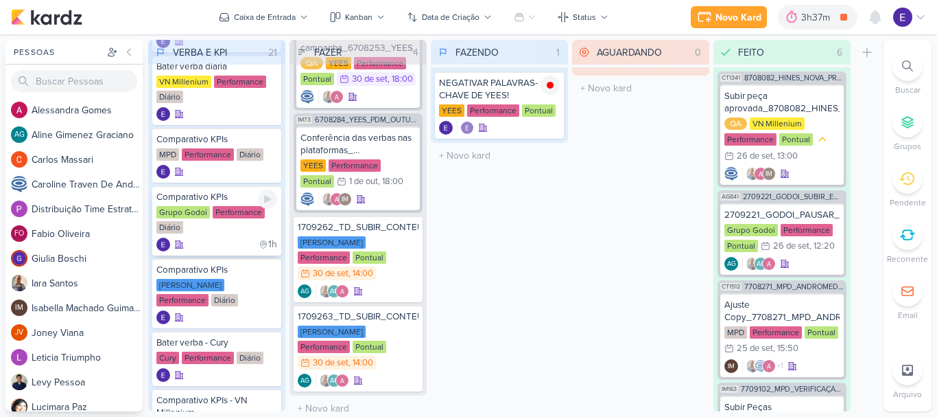
click at [229, 239] on div "1h" at bounding box center [216, 244] width 121 height 14
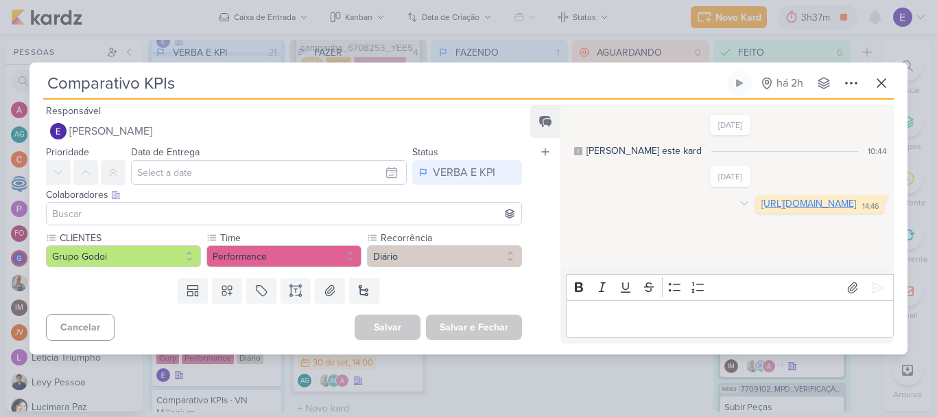
click at [762, 198] on link "[URL][DOMAIN_NAME]" at bounding box center [809, 204] width 95 height 12
click at [886, 83] on icon at bounding box center [882, 83] width 16 height 16
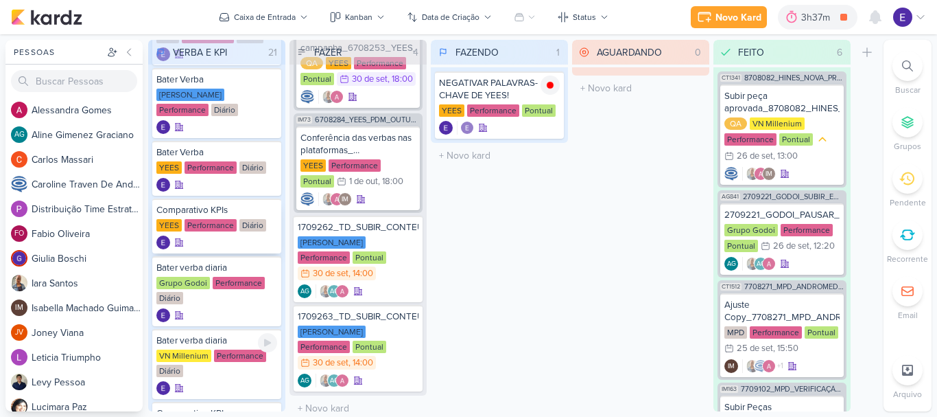
scroll to position [60, 0]
click at [237, 218] on div "Comparativo KPIs [GEOGRAPHIC_DATA] Performance Diário" at bounding box center [216, 226] width 129 height 55
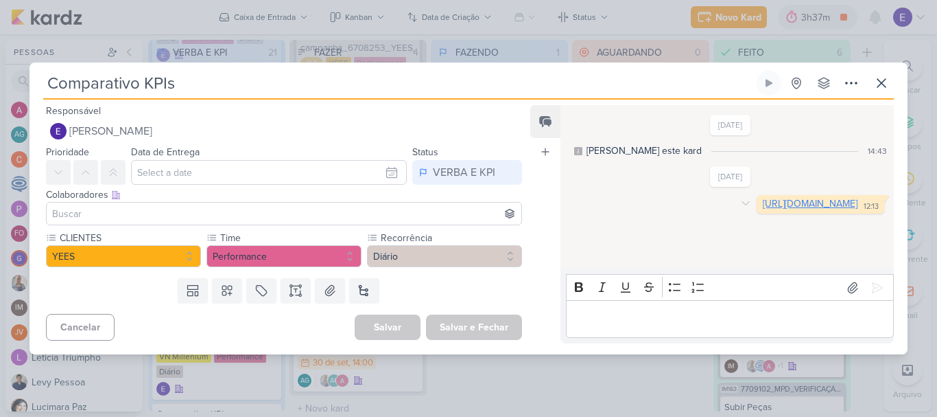
click at [763, 209] on link "[URL][DOMAIN_NAME]" at bounding box center [810, 204] width 95 height 12
click at [880, 83] on icon at bounding box center [882, 83] width 16 height 16
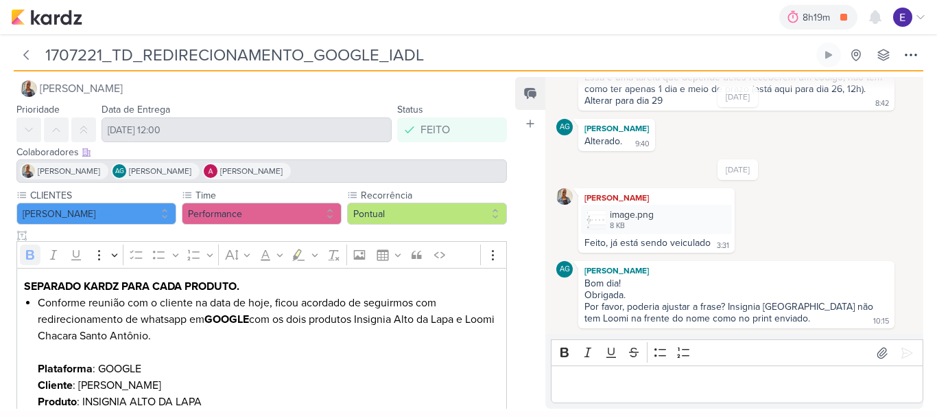
scroll to position [56, 0]
